Goal: Check status: Check status

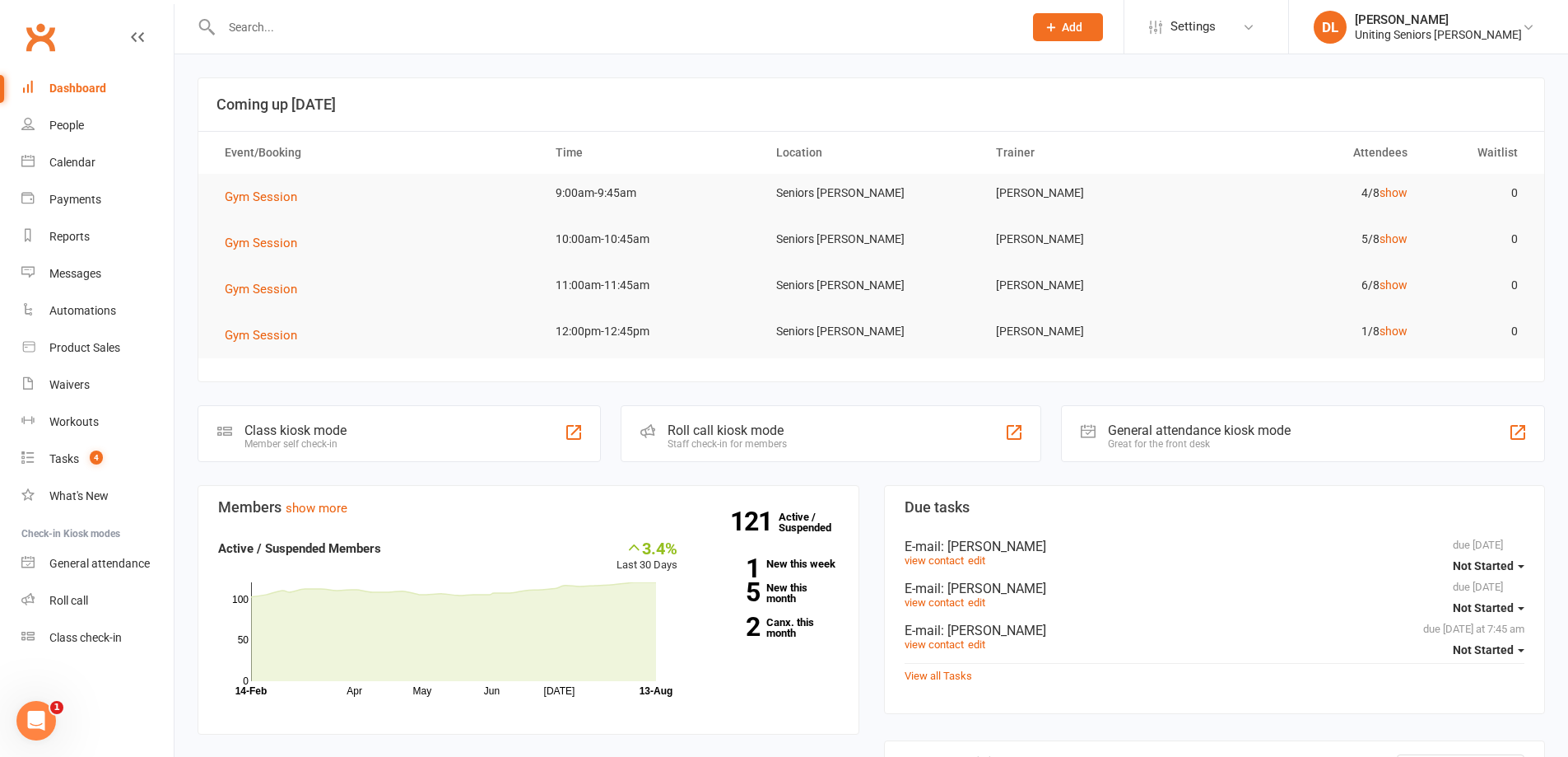
click at [251, 185] on td "Gym Session" at bounding box center [376, 197] width 331 height 46
click at [229, 189] on button "Gym Session" at bounding box center [267, 197] width 84 height 20
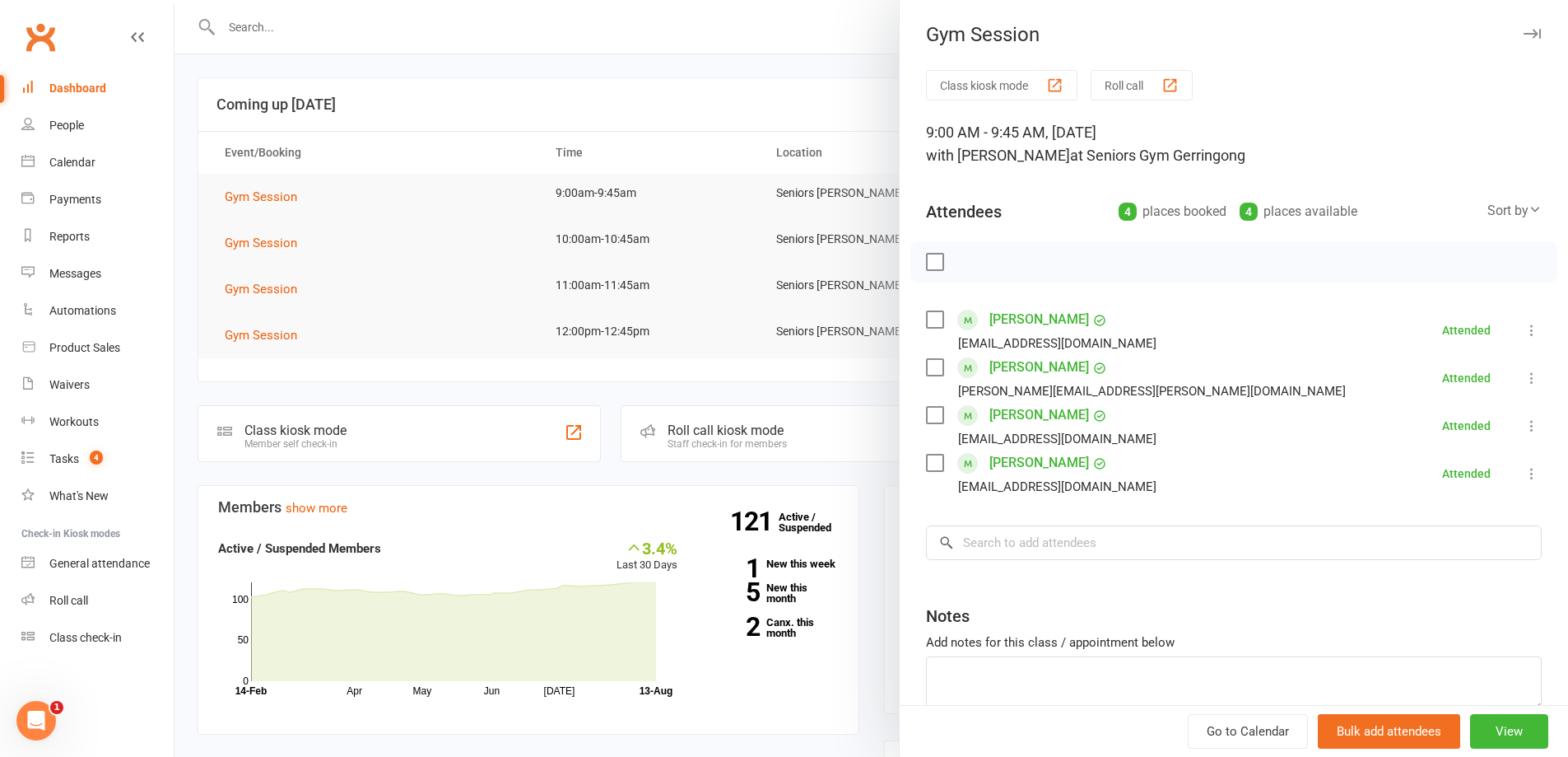
click at [264, 278] on div at bounding box center [871, 378] width 1393 height 757
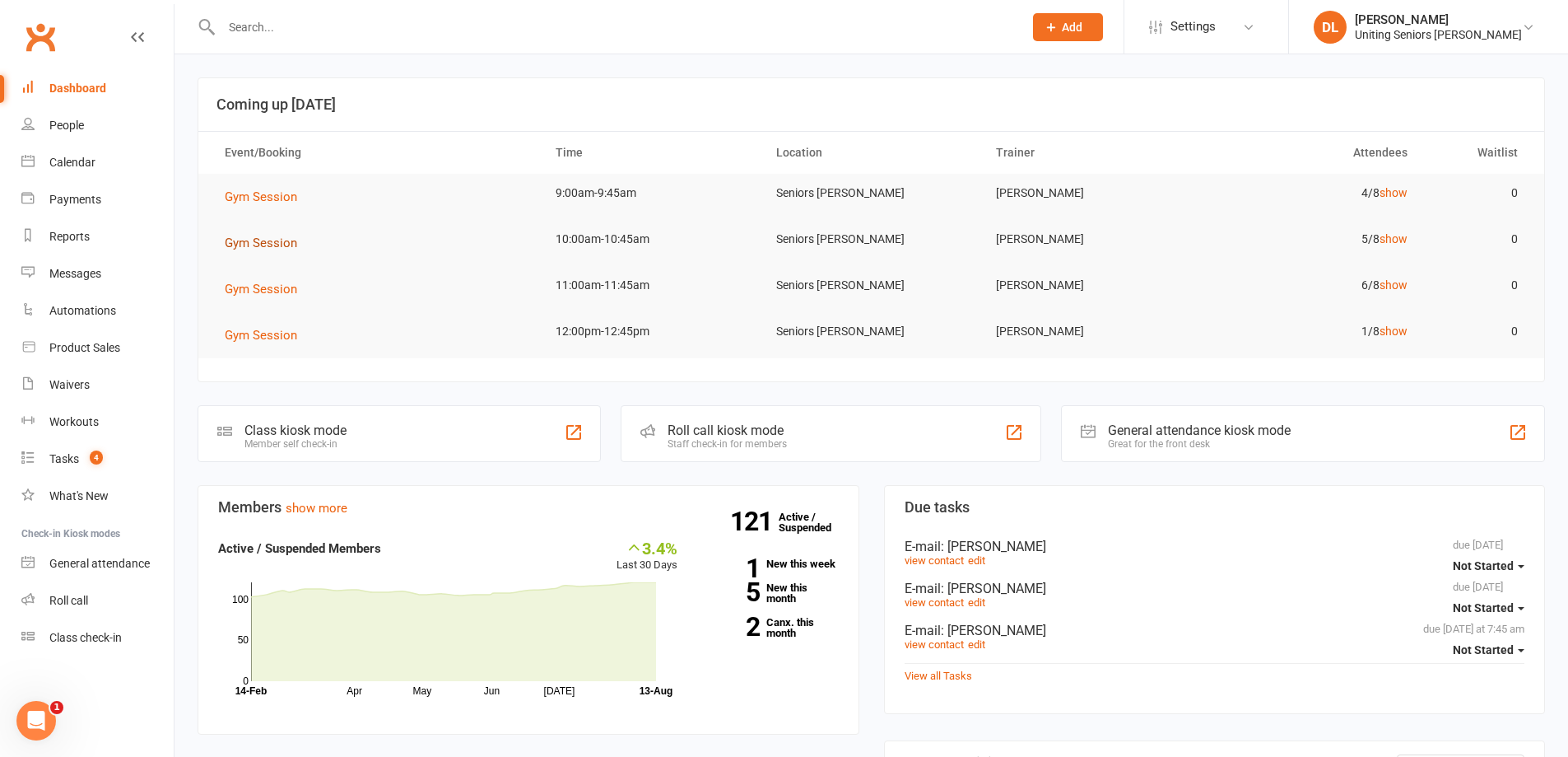
click at [278, 240] on span "Gym Session" at bounding box center [261, 243] width 73 height 15
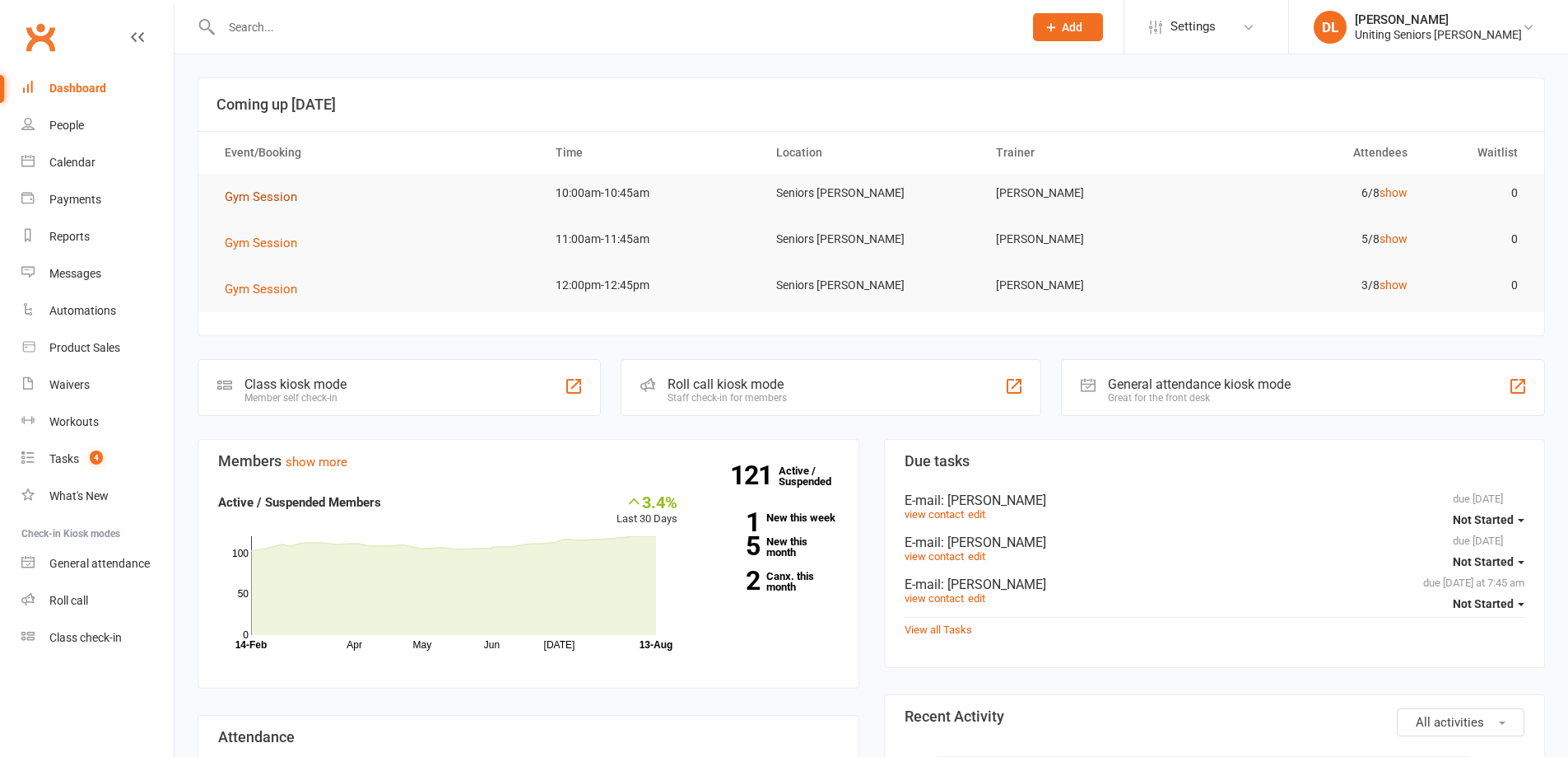
click at [237, 201] on span "Gym Session" at bounding box center [261, 197] width 73 height 15
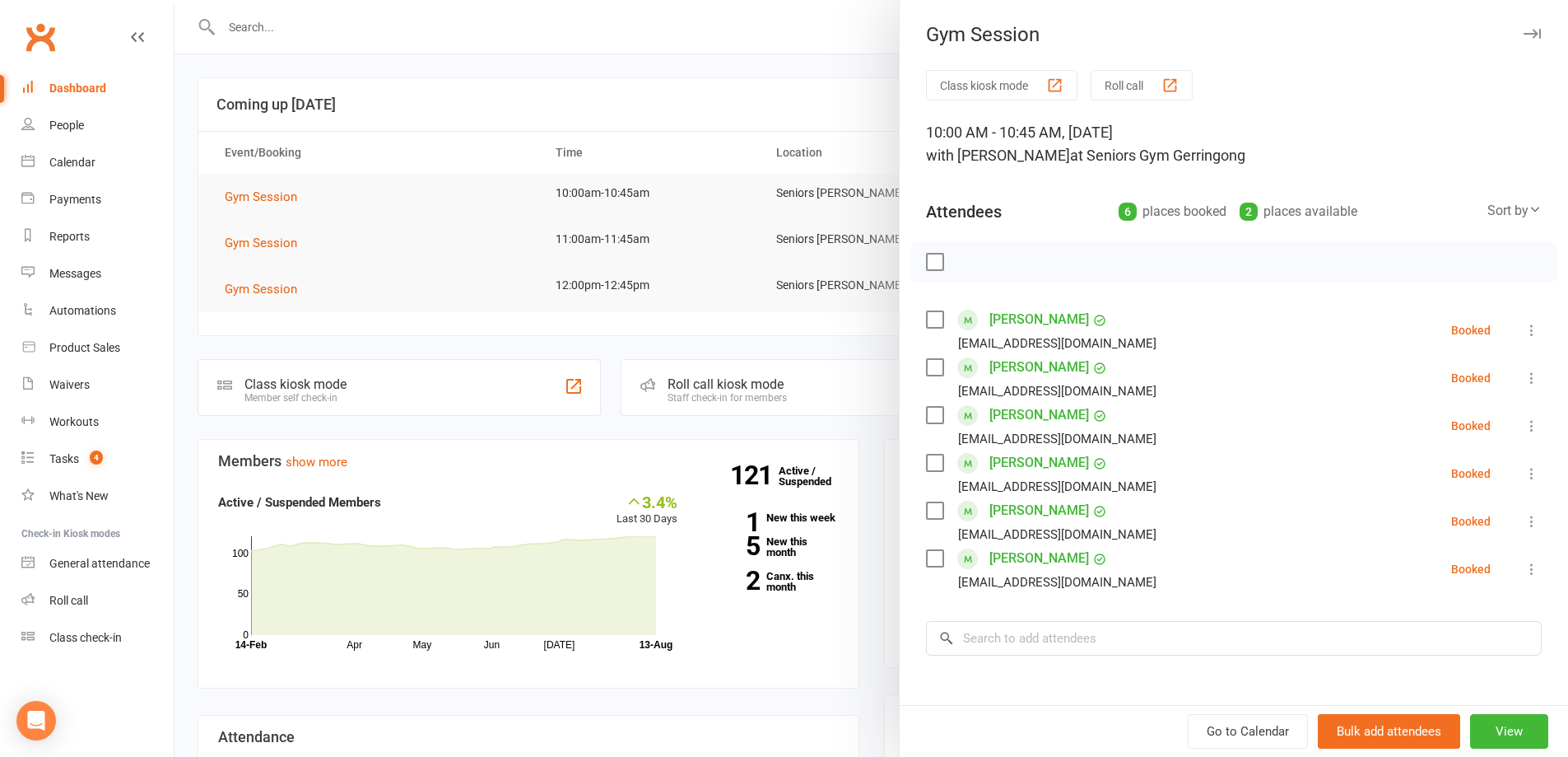
click at [239, 192] on div at bounding box center [871, 378] width 1393 height 757
